Goal: Task Accomplishment & Management: Manage account settings

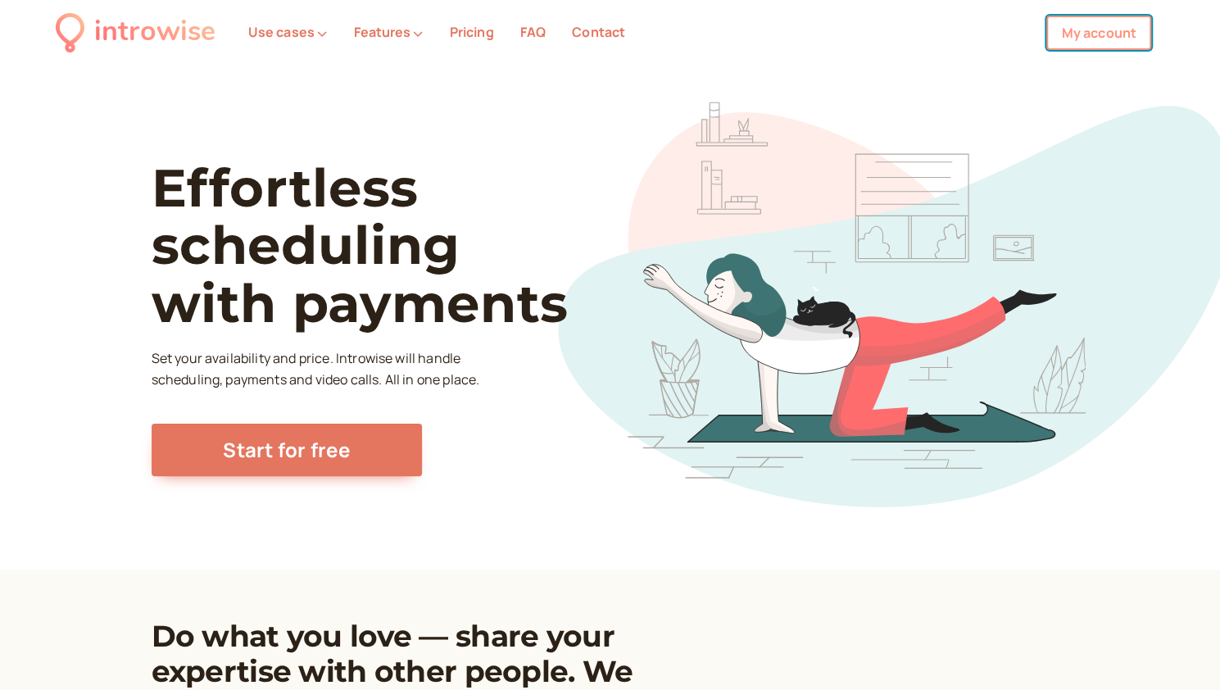
click at [1088, 34] on link "My account" at bounding box center [1099, 33] width 105 height 34
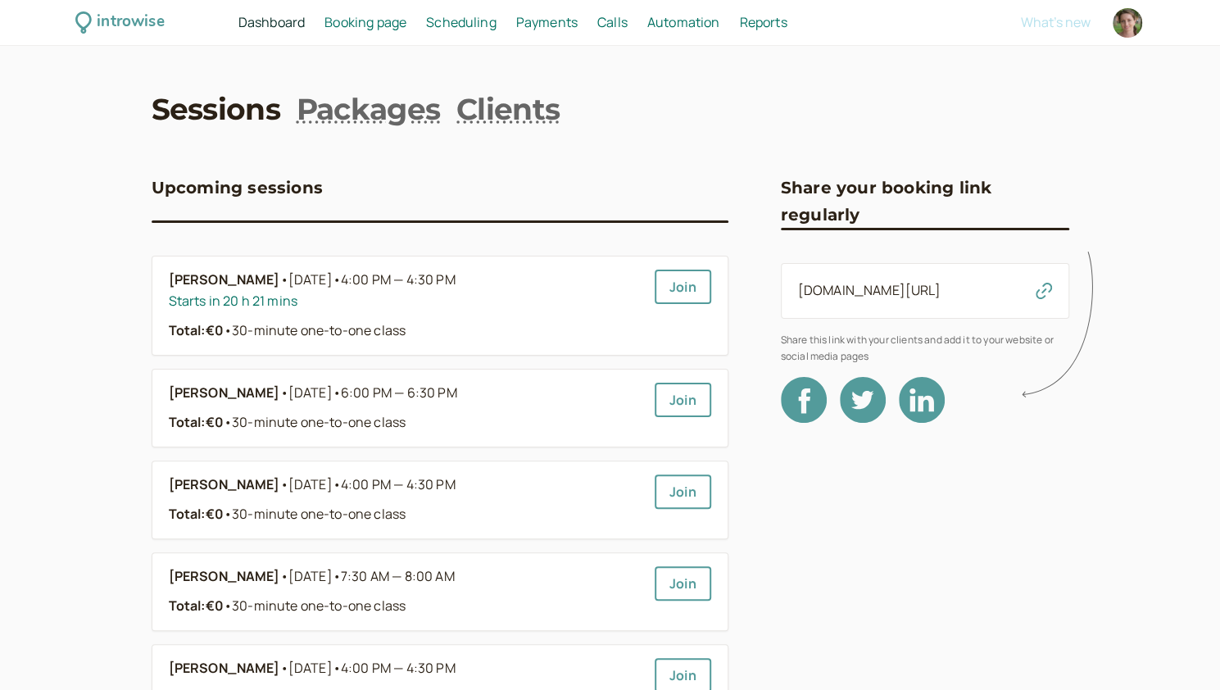
click at [443, 24] on span "Scheduling" at bounding box center [461, 22] width 70 height 18
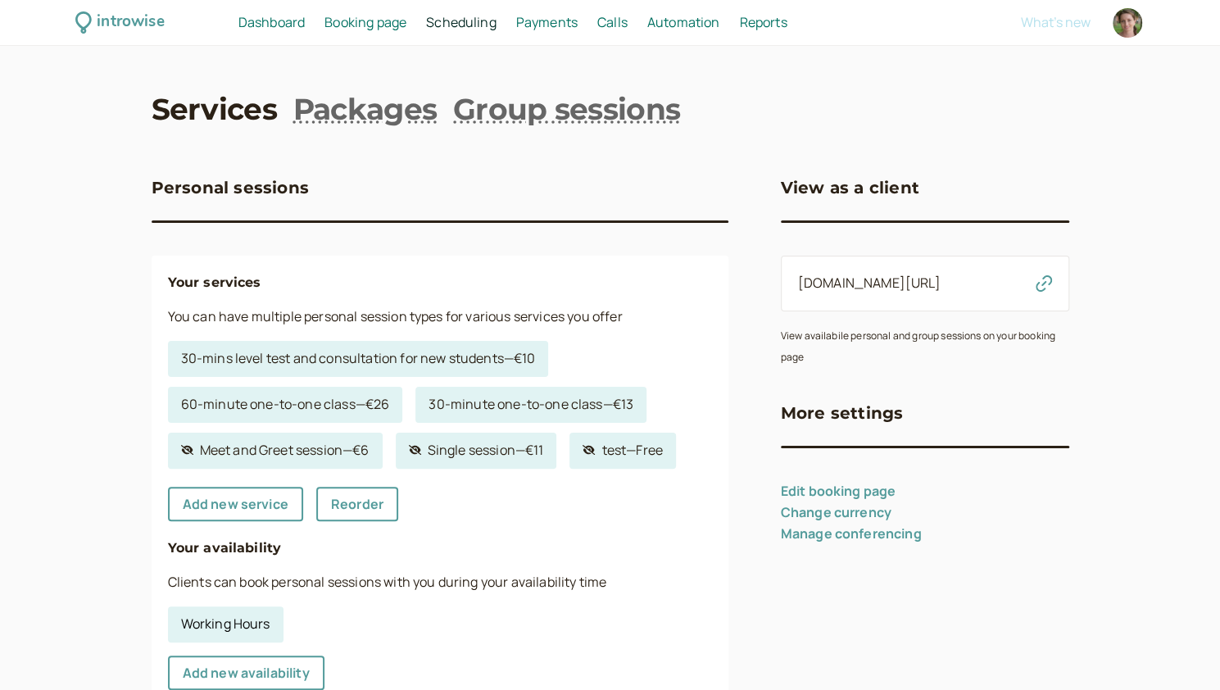
click at [241, 622] on link "Working Hours" at bounding box center [226, 624] width 116 height 36
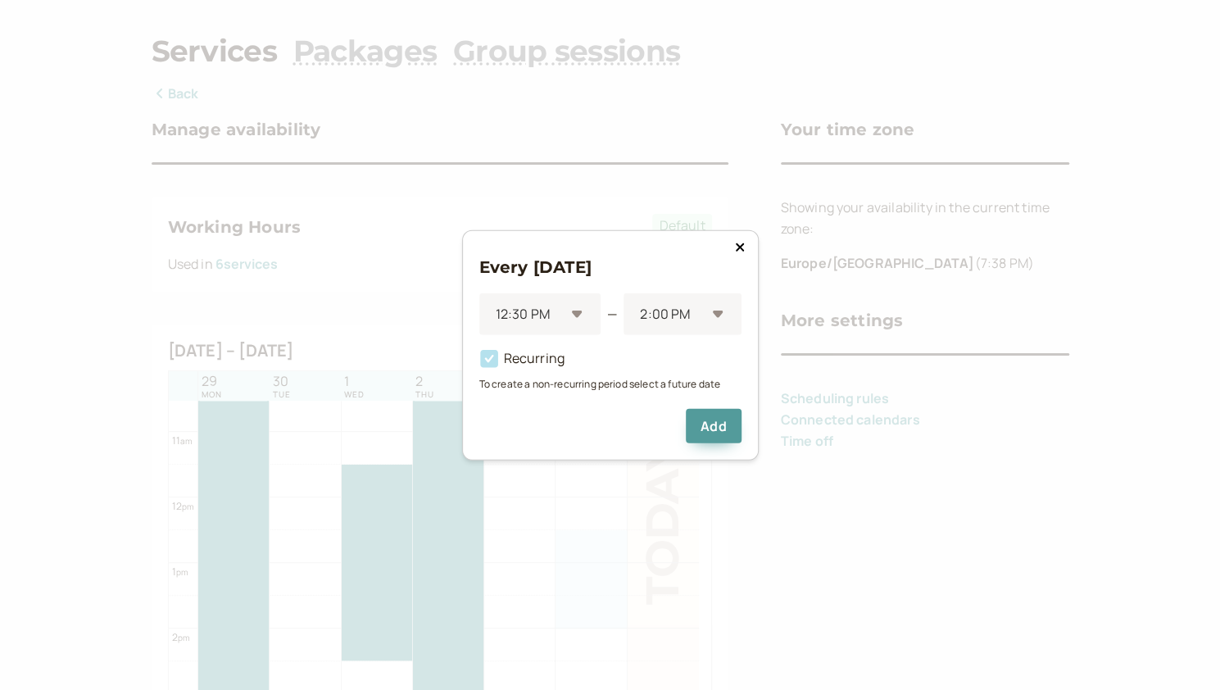
scroll to position [79, 0]
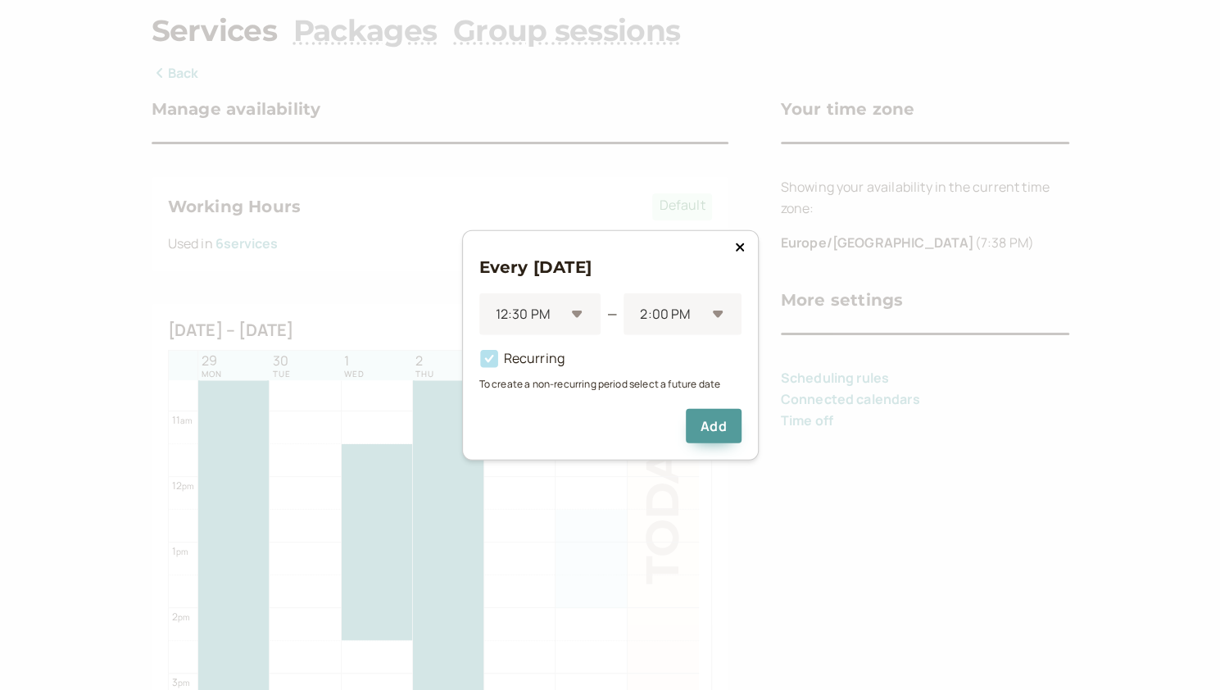
click at [739, 248] on icon at bounding box center [739, 247] width 8 height 8
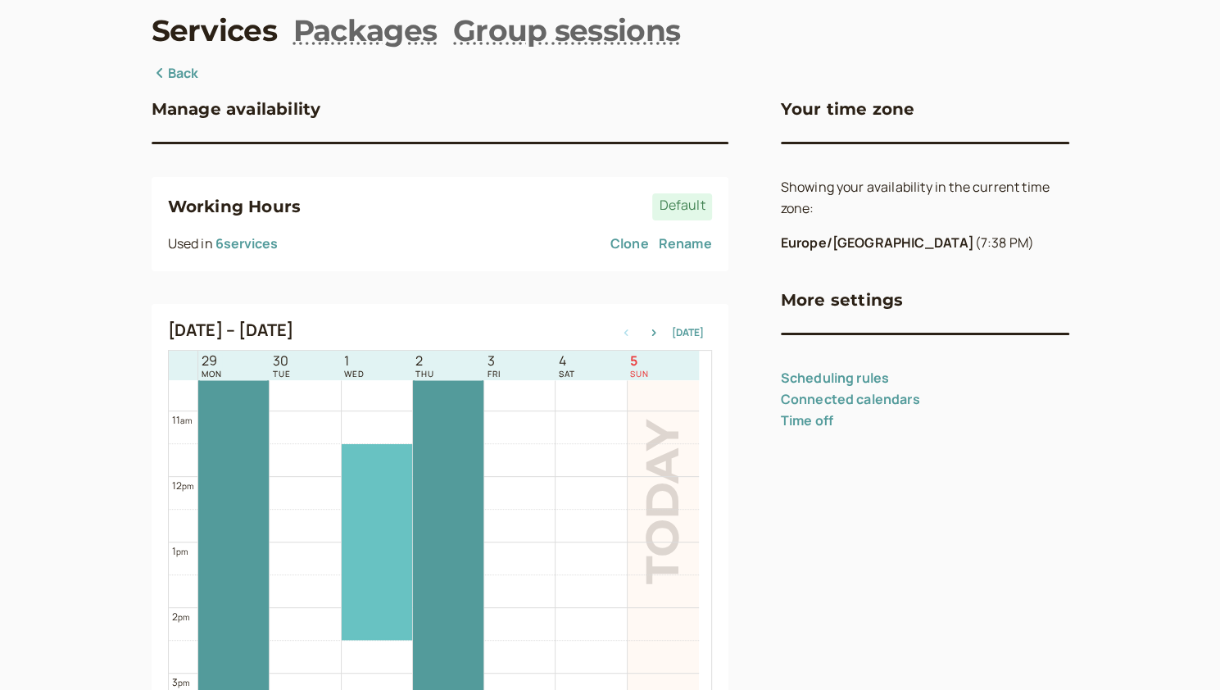
click at [361, 540] on div at bounding box center [377, 542] width 70 height 196
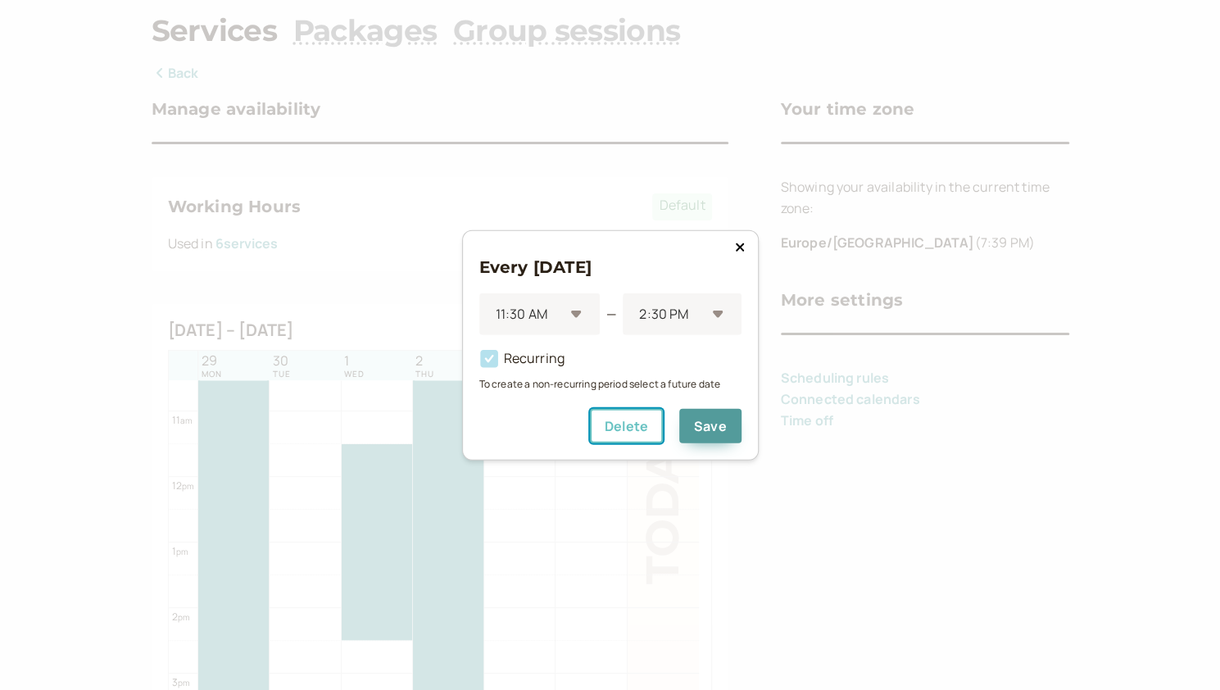
click at [635, 427] on button "Delete" at bounding box center [626, 425] width 73 height 34
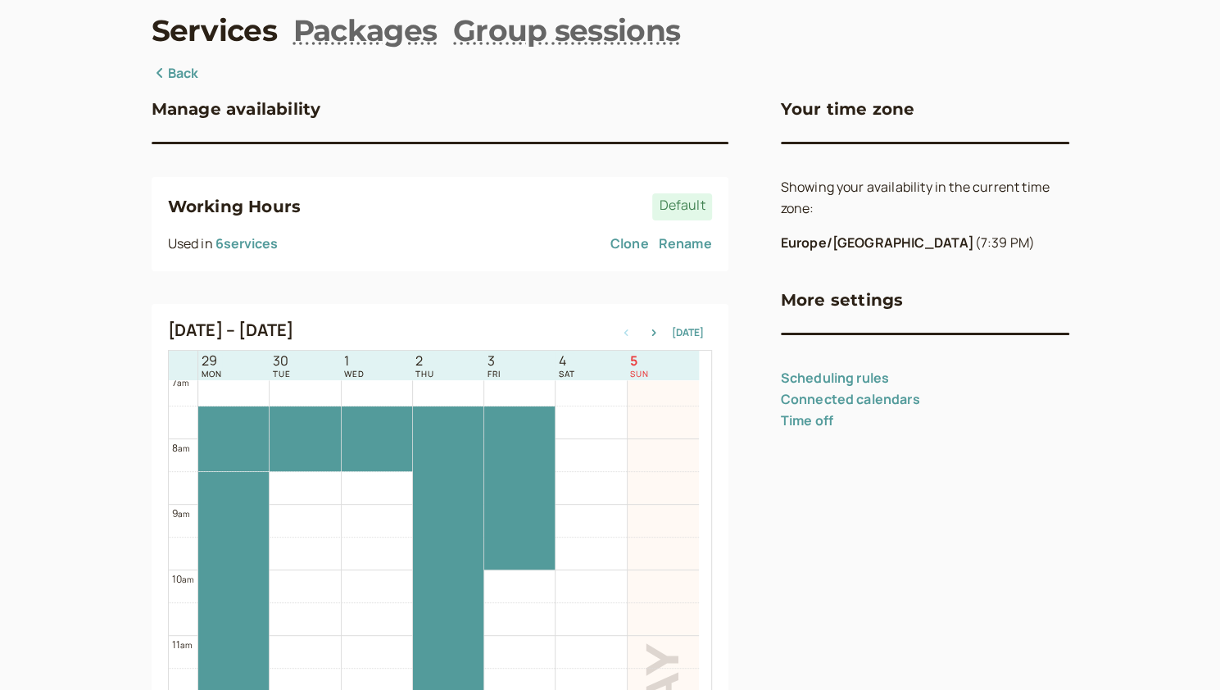
scroll to position [461, 0]
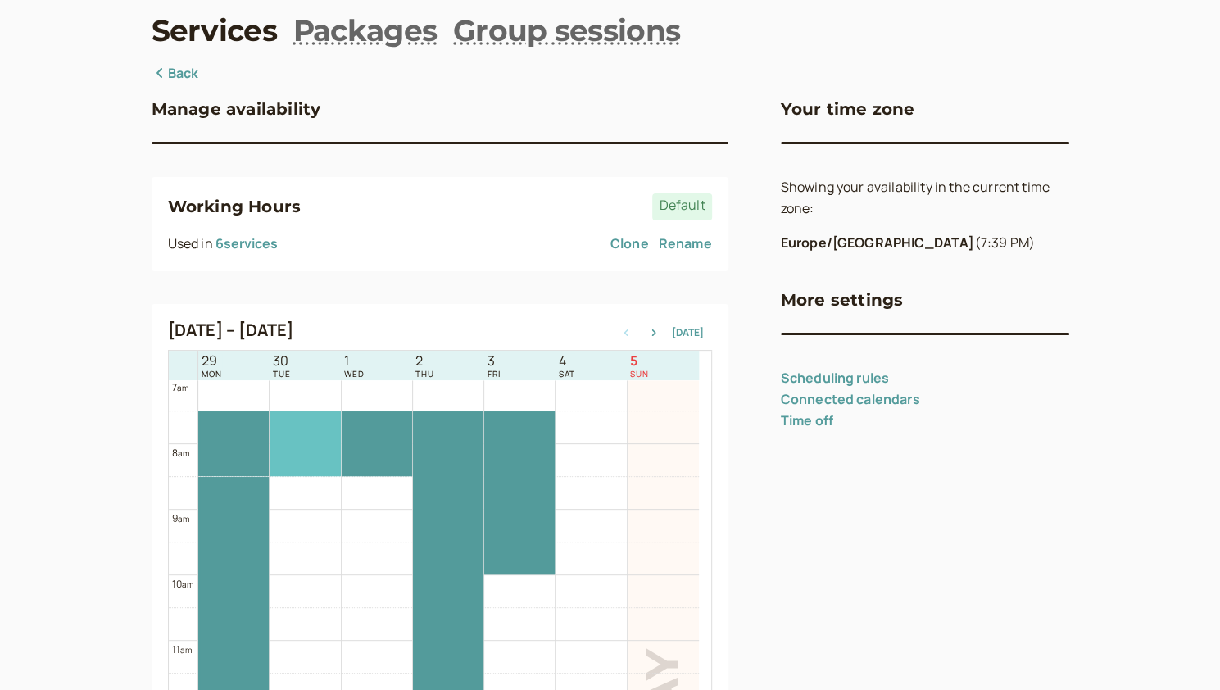
click at [304, 447] on div at bounding box center [305, 443] width 70 height 65
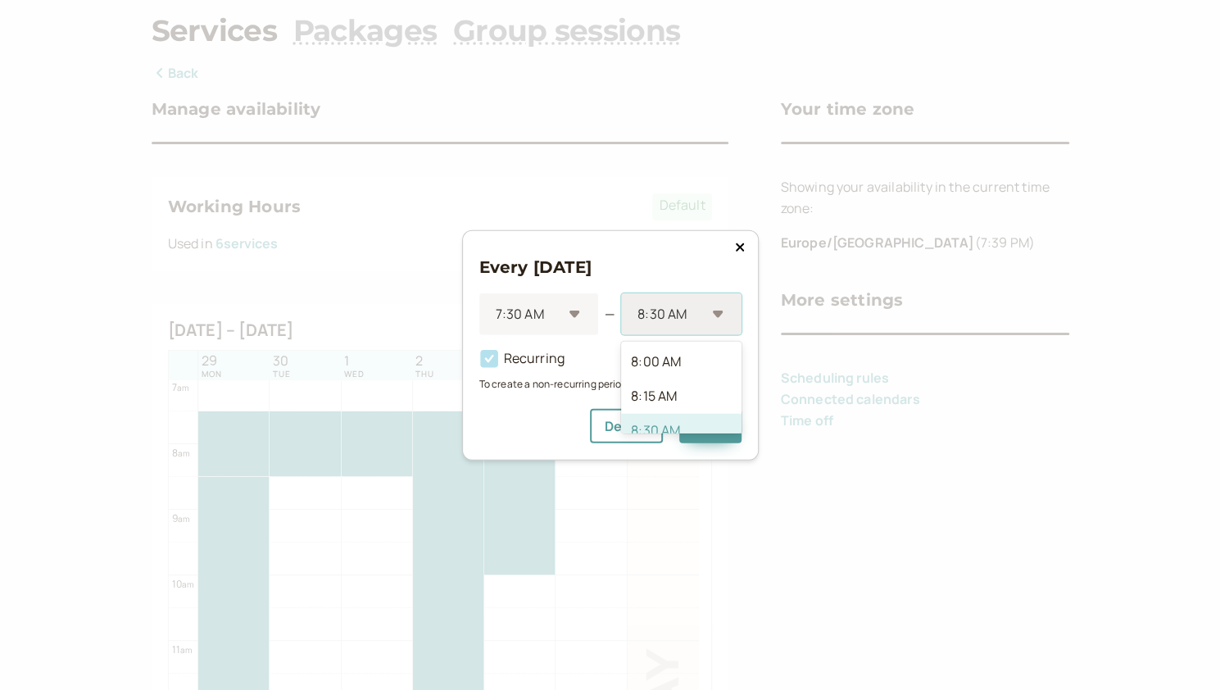
click at [712, 314] on div "8:30 AM" at bounding box center [681, 314] width 120 height 42
click at [664, 414] on div "2:30 PM" at bounding box center [681, 418] width 120 height 34
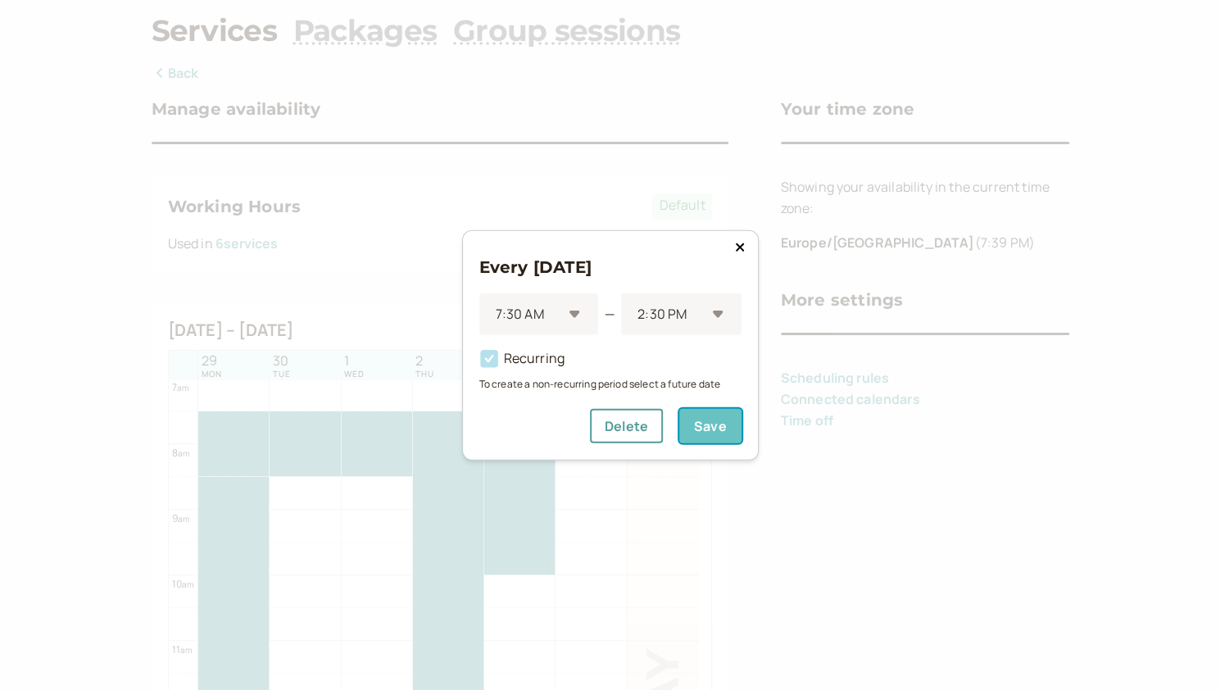
click at [723, 434] on button "Save" at bounding box center [710, 425] width 62 height 34
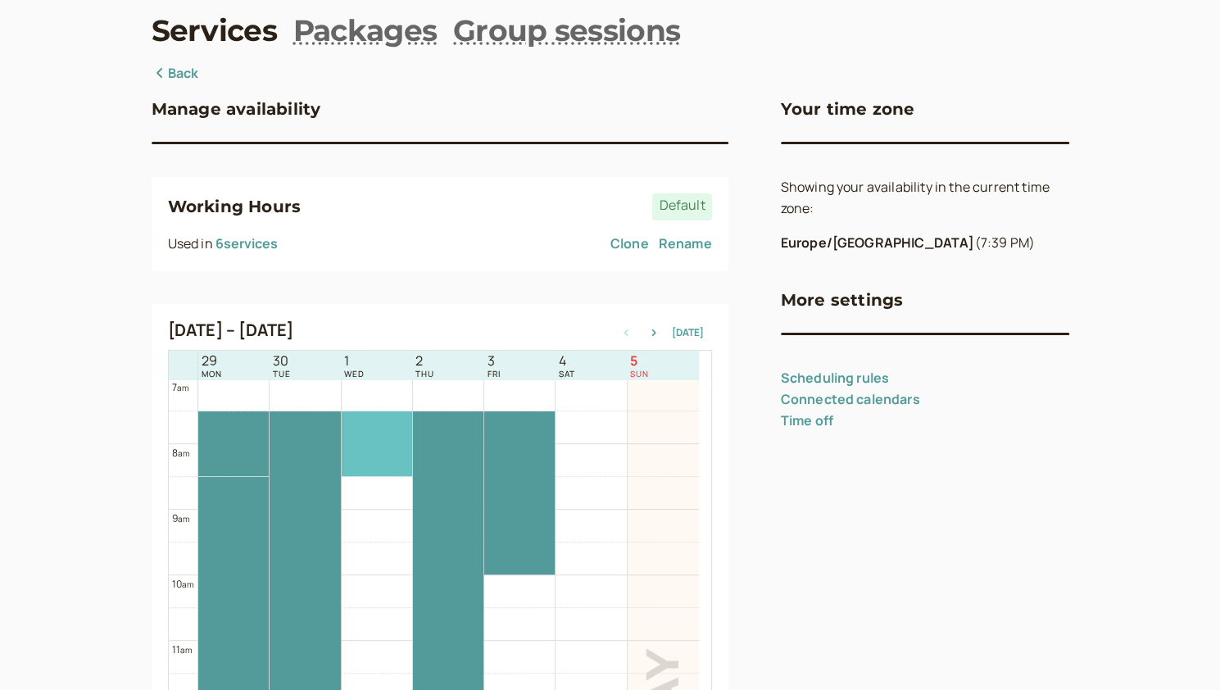
click at [366, 446] on div at bounding box center [377, 443] width 70 height 65
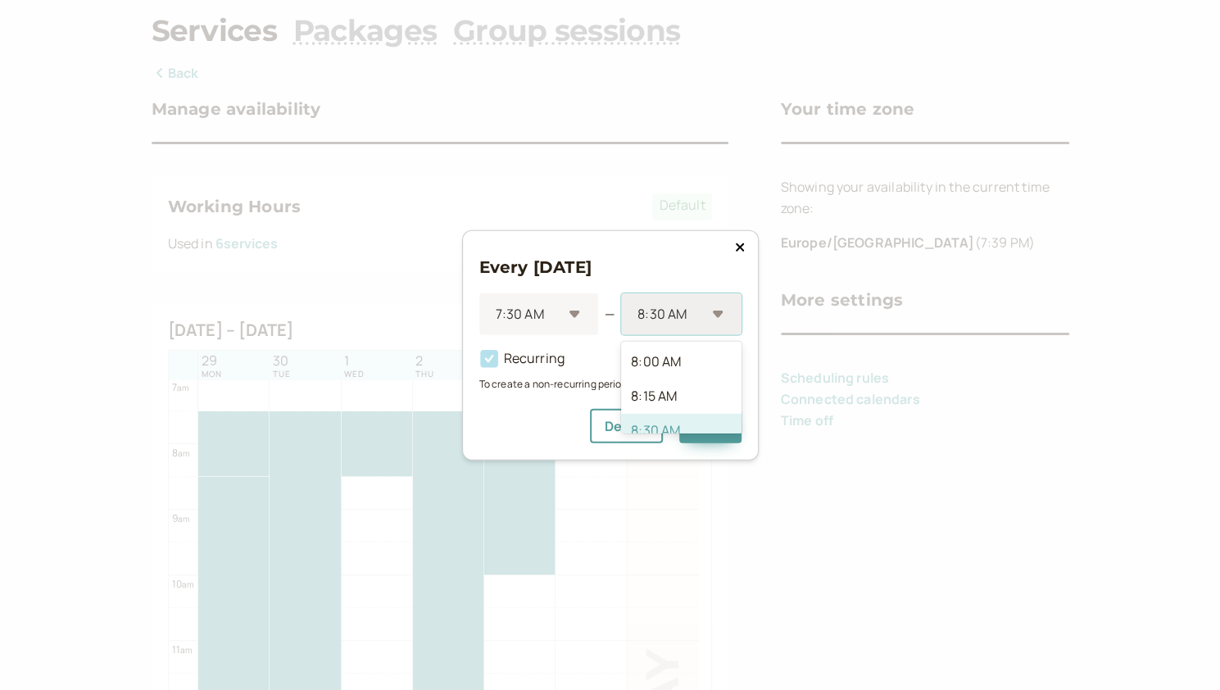
click at [711, 323] on div "8:30 AM" at bounding box center [681, 314] width 120 height 42
click at [684, 407] on div "2:30 PM" at bounding box center [681, 410] width 120 height 34
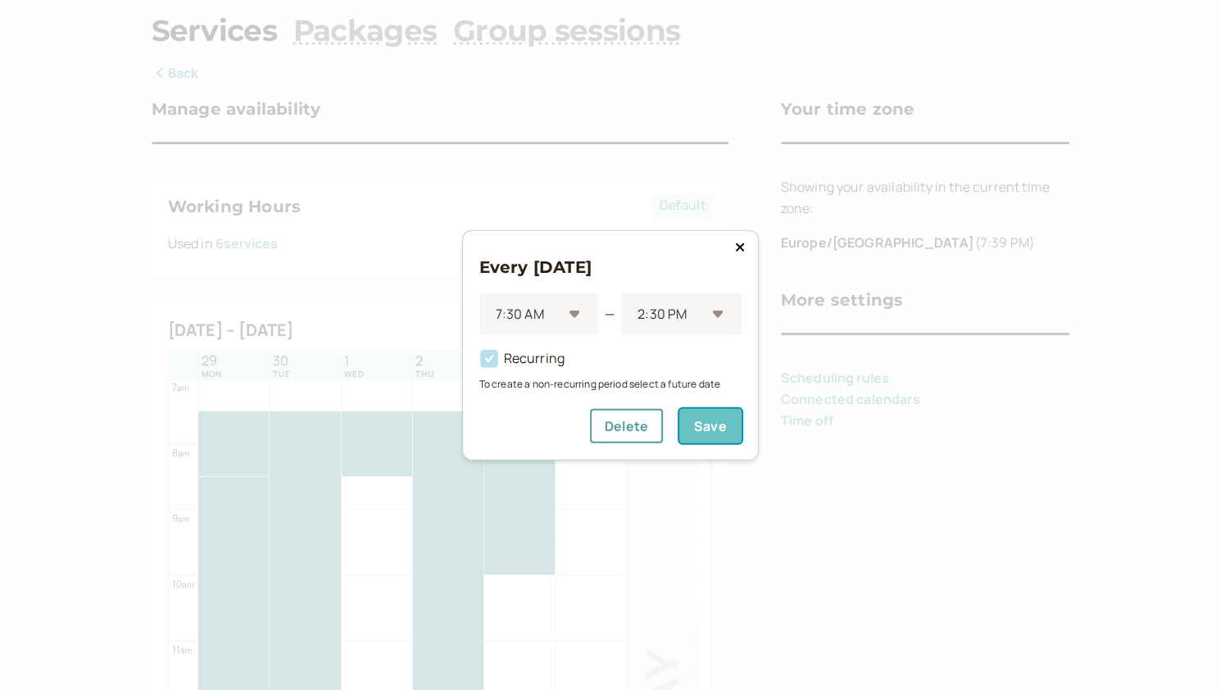
click at [702, 431] on button "Save" at bounding box center [710, 425] width 62 height 34
